Goal: Information Seeking & Learning: Learn about a topic

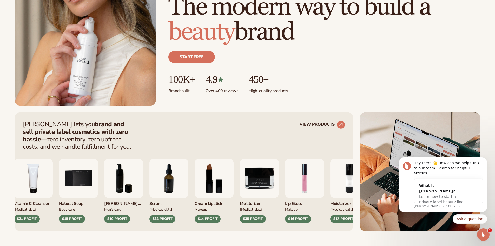
click at [119, 183] on img "6 / 9" at bounding box center [123, 178] width 39 height 39
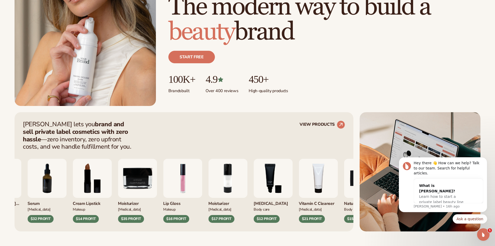
click at [162, 179] on div "[PERSON_NAME] Wash Men’s Care $10 PROFIT Serum [MEDICAL_DATA] Makeup Makeup" at bounding box center [143, 191] width 323 height 64
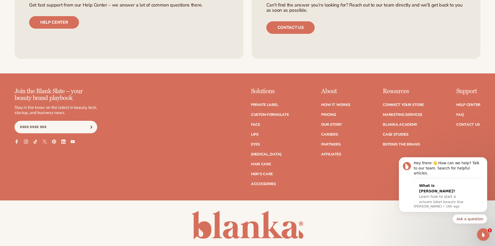
scroll to position [2373, 0]
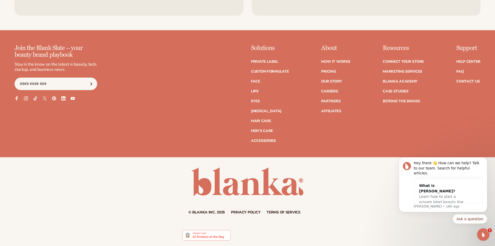
drag, startPoint x: 209, startPoint y: 59, endPoint x: 284, endPoint y: 125, distance: 99.8
click at [406, 196] on div "Hey there 👋 How can we help? Talk to our team. Search for helpful articles. Wha…" at bounding box center [443, 184] width 81 height 48
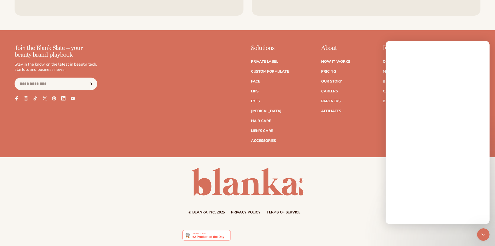
scroll to position [0, 0]
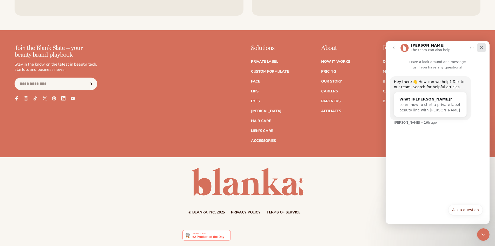
click at [477, 48] on div "Close" at bounding box center [481, 47] width 9 height 9
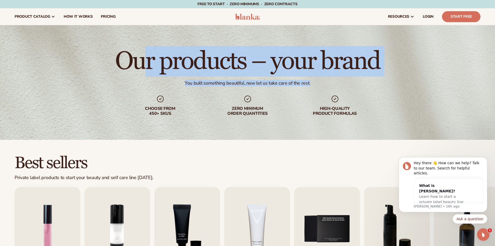
drag, startPoint x: 139, startPoint y: 81, endPoint x: 316, endPoint y: 80, distance: 177.4
click at [316, 80] on div "Our products – your brand You built something beautiful, now let us take care o…" at bounding box center [247, 82] width 495 height 114
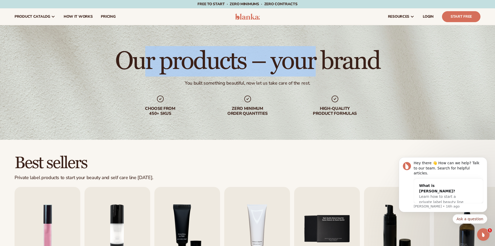
click at [316, 80] on div "Our products – your brand You built something beautiful, now let us take care o…" at bounding box center [247, 82] width 495 height 114
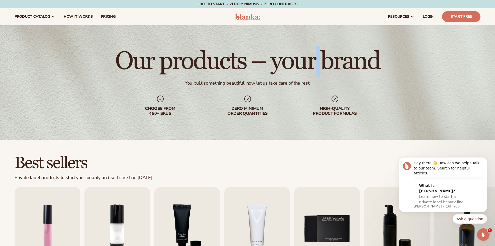
click at [316, 80] on div "Our products – your brand You built something beautiful, now let us take care o…" at bounding box center [247, 82] width 495 height 114
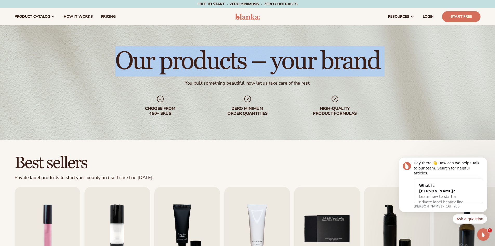
click at [316, 80] on div "Our products – your brand You built something beautiful, now let us take care o…" at bounding box center [247, 82] width 495 height 114
click at [245, 77] on div "Our products – your brand You built something beautiful, now let us take care o…" at bounding box center [247, 82] width 495 height 114
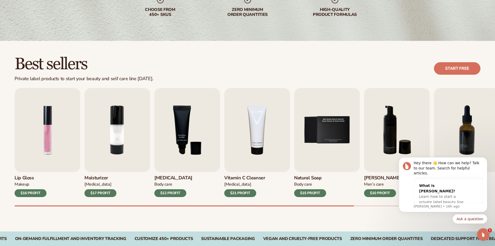
scroll to position [104, 0]
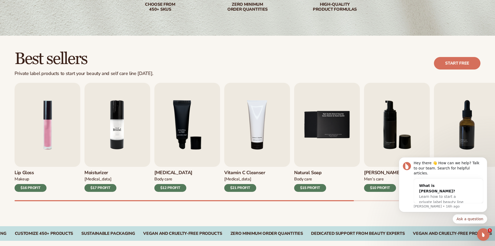
click at [114, 146] on img "2 / 9" at bounding box center [118, 125] width 66 height 84
click at [121, 134] on img "2 / 9" at bounding box center [118, 125] width 66 height 84
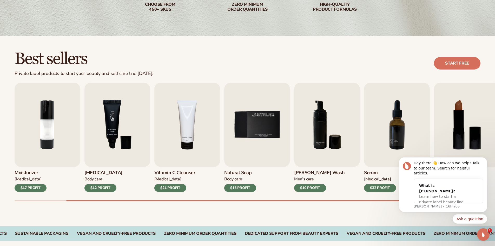
click at [125, 141] on img "3 / 9" at bounding box center [118, 125] width 66 height 84
click at [136, 115] on img "3 / 9" at bounding box center [118, 125] width 66 height 84
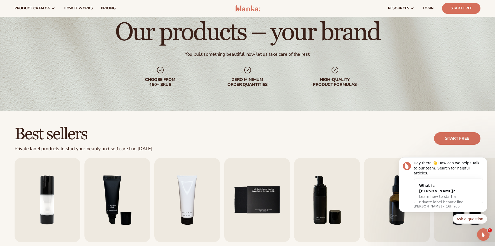
scroll to position [0, 0]
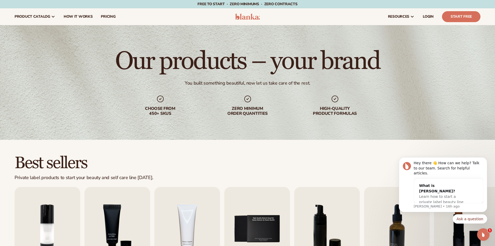
drag, startPoint x: 234, startPoint y: 41, endPoint x: 249, endPoint y: 1, distance: 43.1
click at [104, 16] on span "pricing" at bounding box center [108, 17] width 15 height 4
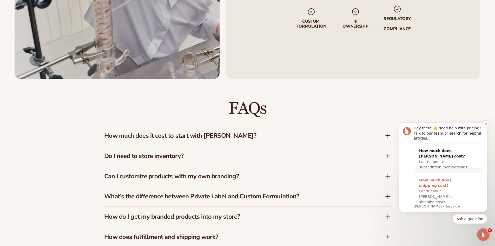
scroll to position [754, 0]
click at [421, 188] on div "How much does shipping cost?" at bounding box center [444, 182] width 48 height 11
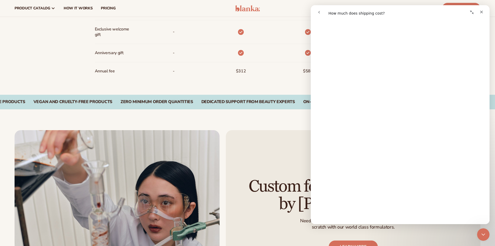
scroll to position [0, 0]
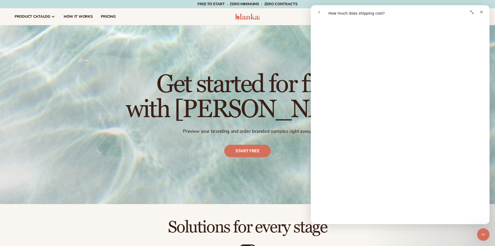
drag, startPoint x: 219, startPoint y: 91, endPoint x: 213, endPoint y: -13, distance: 104.2
click at [270, 101] on h1 "Get started for free with Blanka" at bounding box center [248, 97] width 244 height 50
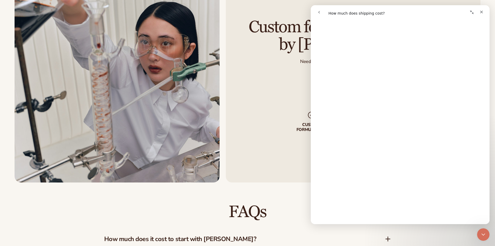
drag, startPoint x: 266, startPoint y: 106, endPoint x: 256, endPoint y: 52, distance: 55.3
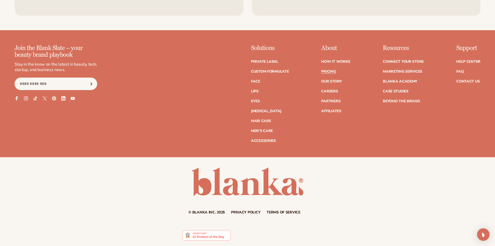
drag, startPoint x: 131, startPoint y: 122, endPoint x: 151, endPoint y: 186, distance: 66.9
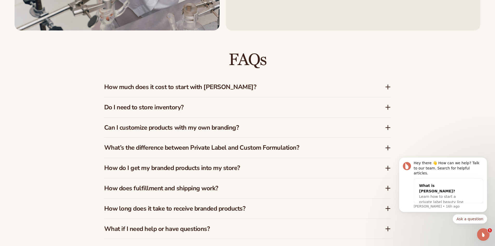
scroll to position [805, 0]
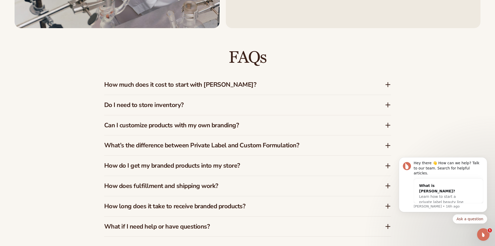
click at [166, 109] on div "Do I need to store inventory?" at bounding box center [247, 105] width 287 height 20
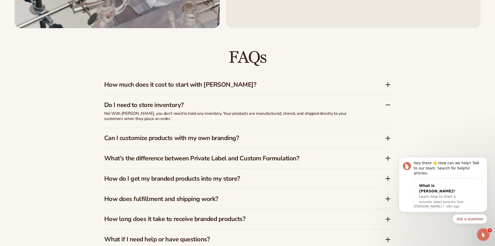
click at [166, 109] on div "Do I need to store inventory?" at bounding box center [247, 103] width 287 height 16
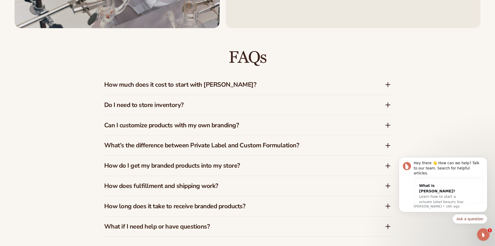
scroll to position [831, 0]
